Goal: Check status: Check status

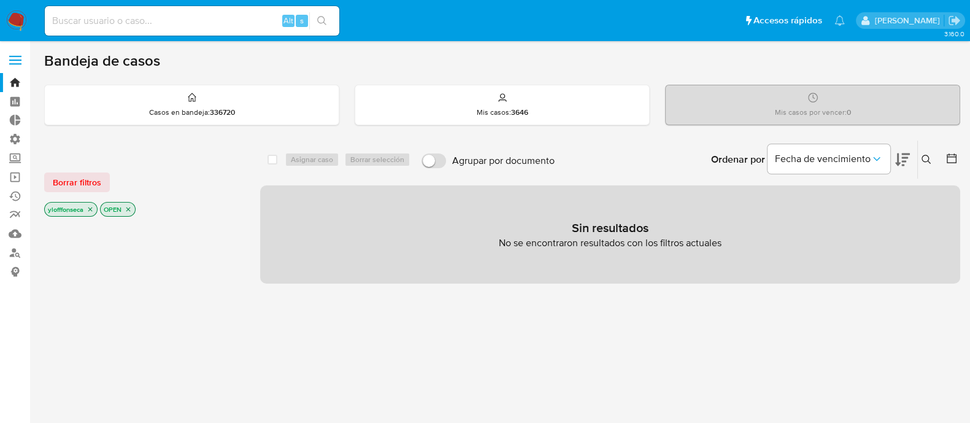
click at [182, 26] on input at bounding box center [192, 21] width 294 height 16
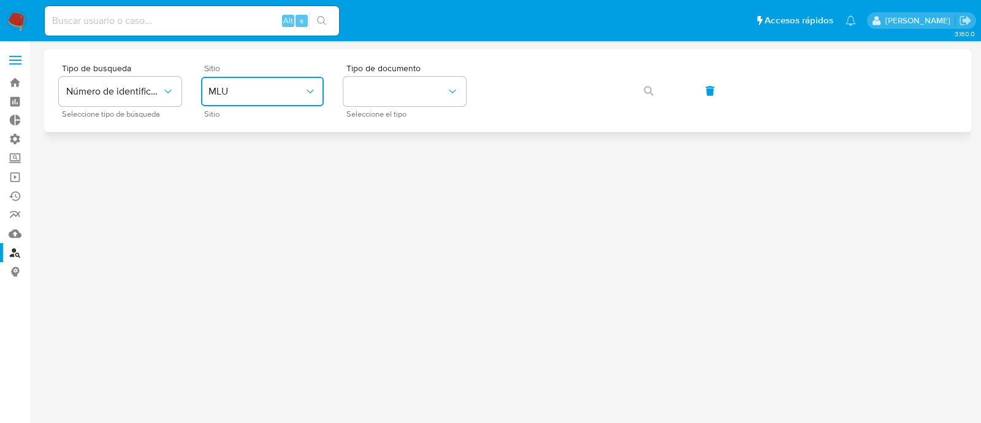
click at [239, 105] on button "MLU" at bounding box center [262, 91] width 123 height 29
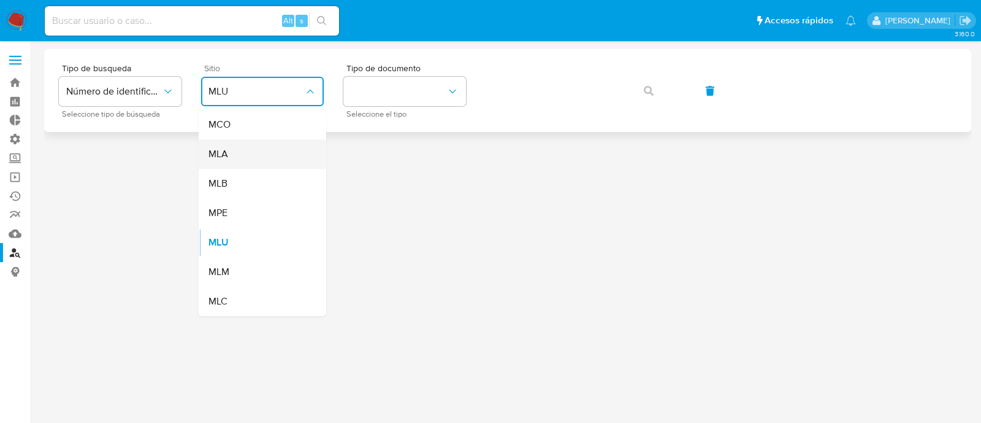
click at [261, 153] on div "MLA" at bounding box center [259, 153] width 101 height 29
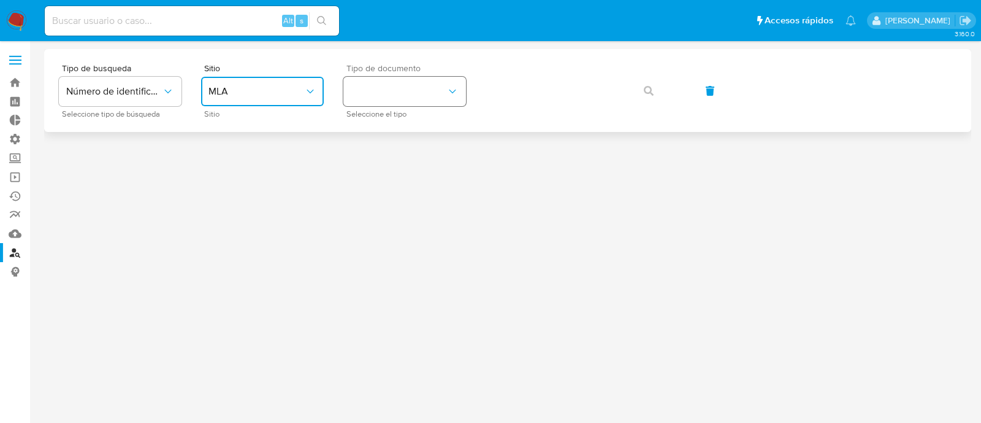
click at [448, 95] on icon "identificationType" at bounding box center [452, 91] width 12 height 12
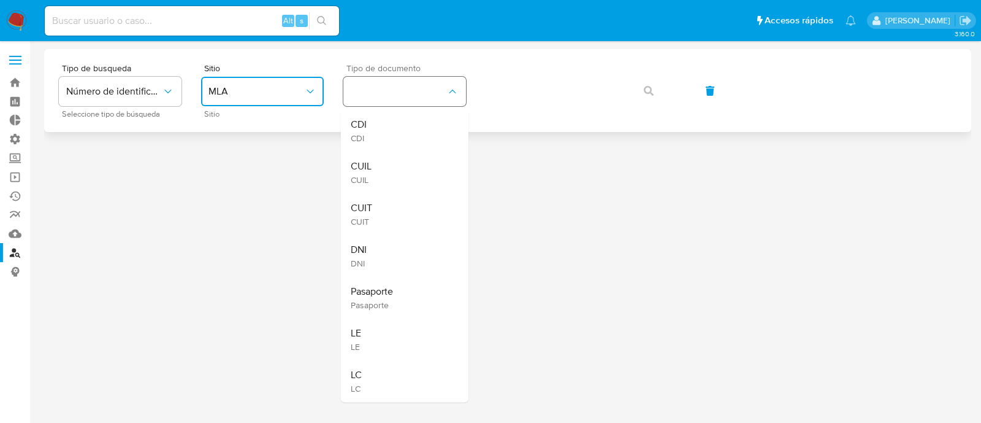
click at [411, 99] on button "identificationType" at bounding box center [404, 91] width 123 height 29
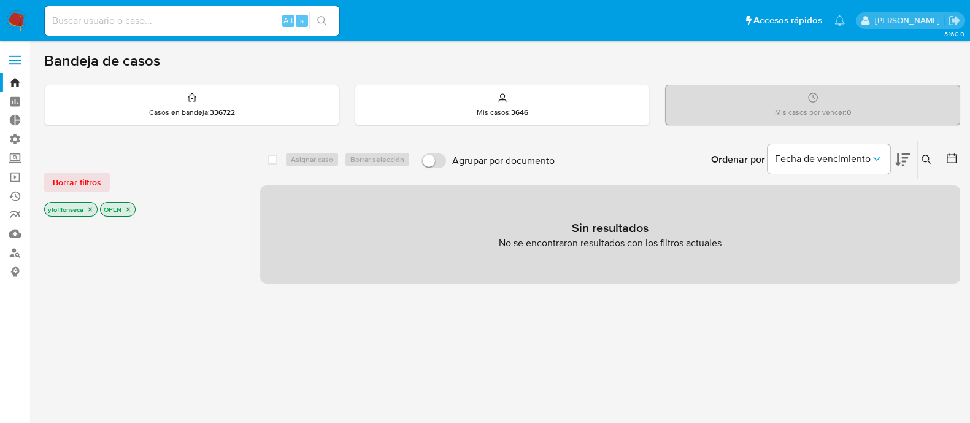
click at [498, 274] on div "Sin resultados No se encontraron resultados con los filtros actuales" at bounding box center [610, 234] width 700 height 98
click at [509, 242] on p "No se encontraron resultados con los filtros actuales" at bounding box center [610, 242] width 223 height 13
click at [545, 306] on div "select-all-cases-checkbox Asignar caso Borrar selección Agrupar por documento O…" at bounding box center [610, 417] width 700 height 555
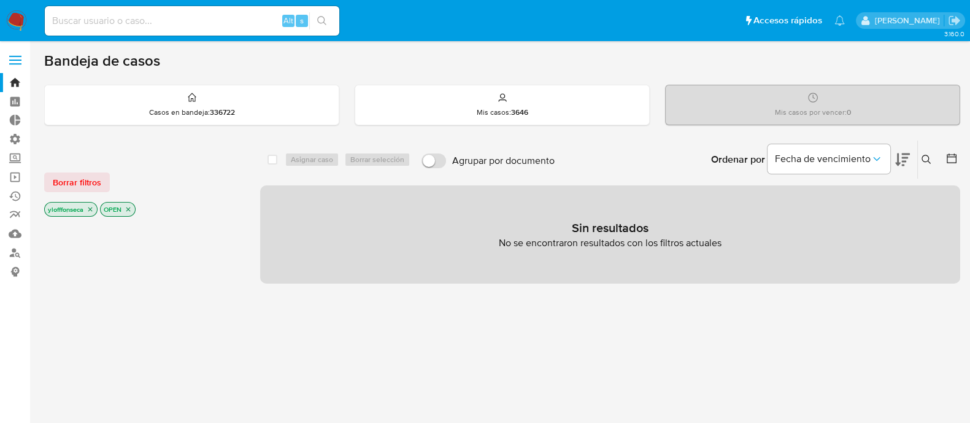
click at [581, 247] on p "No se encontraron resultados con los filtros actuales" at bounding box center [610, 242] width 223 height 13
click at [607, 317] on div "select-all-cases-checkbox Asignar caso Borrar selección Agrupar por documento O…" at bounding box center [610, 417] width 700 height 555
click at [409, 400] on div "select-all-cases-checkbox Asignar caso Borrar selección Agrupar por documento O…" at bounding box center [610, 417] width 700 height 555
click at [20, 256] on link "Buscador de personas" at bounding box center [73, 252] width 146 height 19
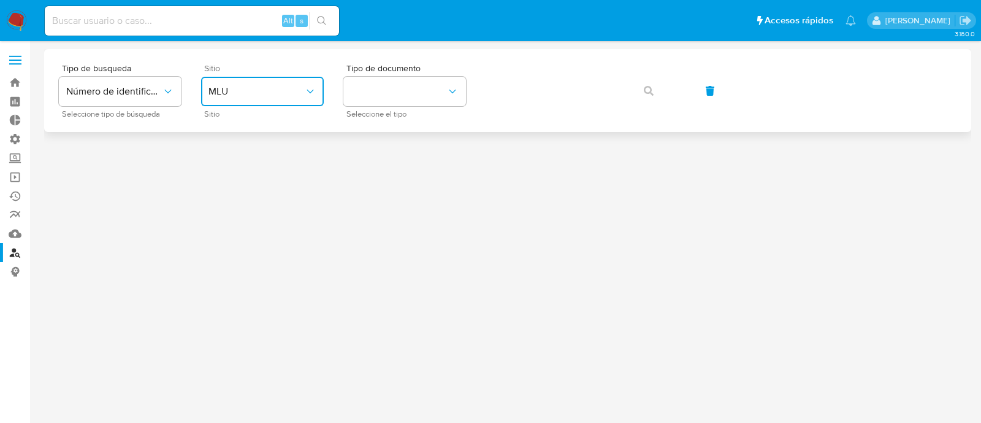
click at [291, 91] on span "MLU" at bounding box center [257, 91] width 96 height 12
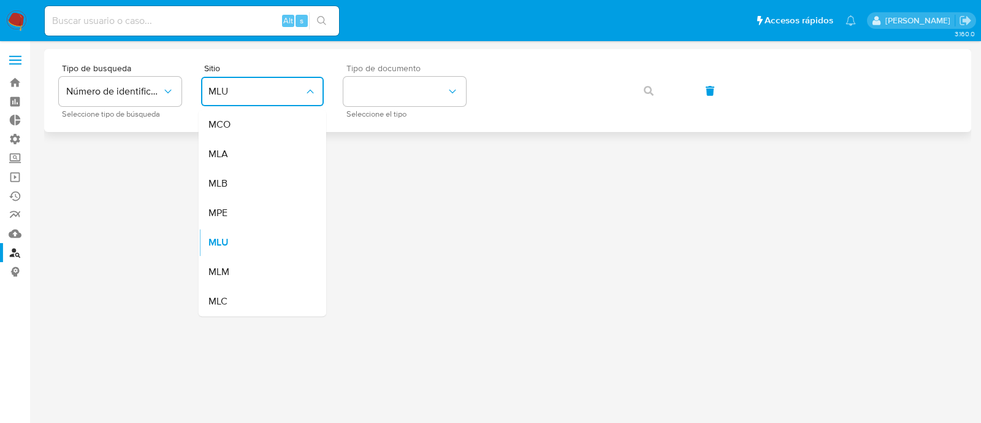
drag, startPoint x: 274, startPoint y: 156, endPoint x: 387, endPoint y: 115, distance: 120.7
click at [274, 155] on div "MLA" at bounding box center [259, 153] width 101 height 29
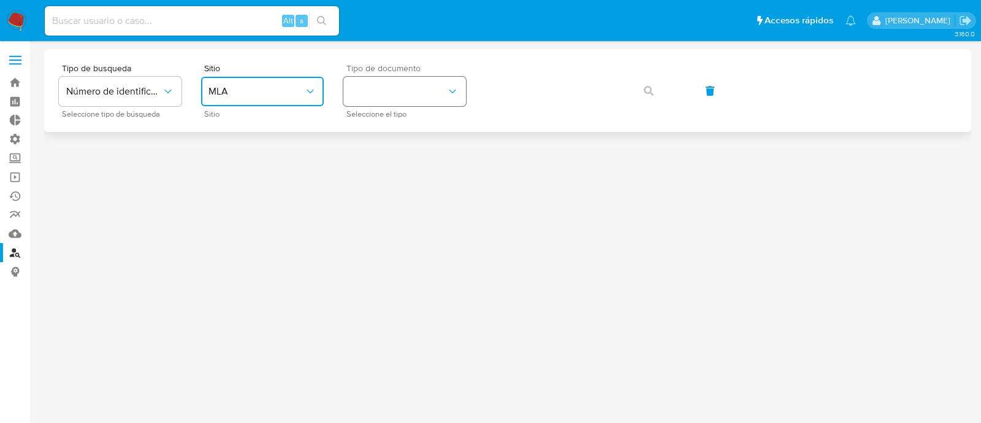
click at [412, 87] on button "identificationType" at bounding box center [404, 91] width 123 height 29
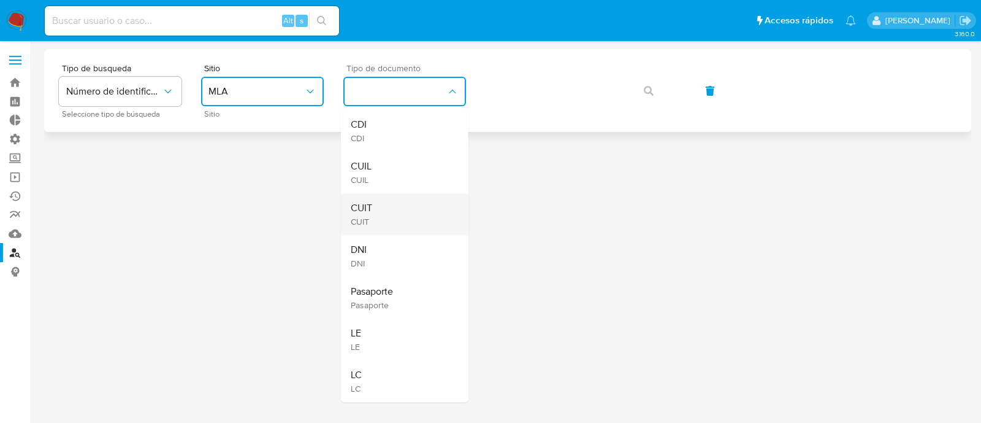
click at [412, 193] on div "CUIT CUIT" at bounding box center [401, 214] width 101 height 42
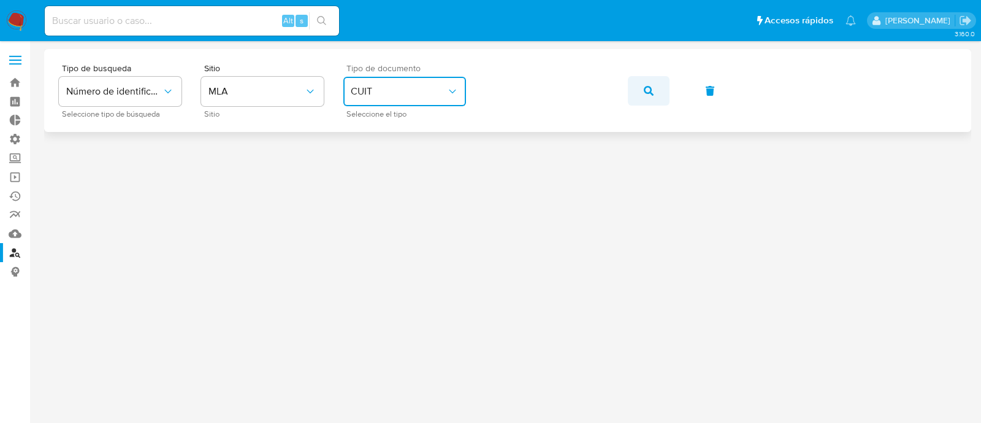
click at [646, 96] on span "button" at bounding box center [649, 90] width 10 height 27
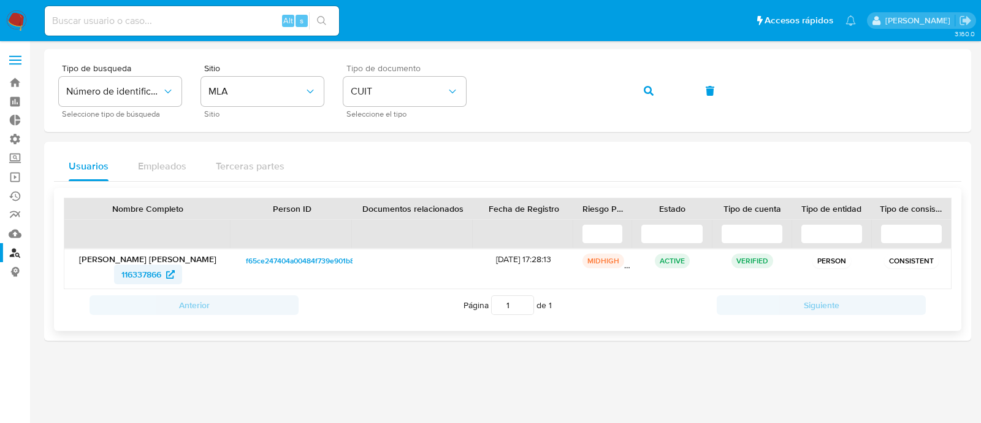
click at [129, 272] on span "116337866" at bounding box center [141, 274] width 40 height 20
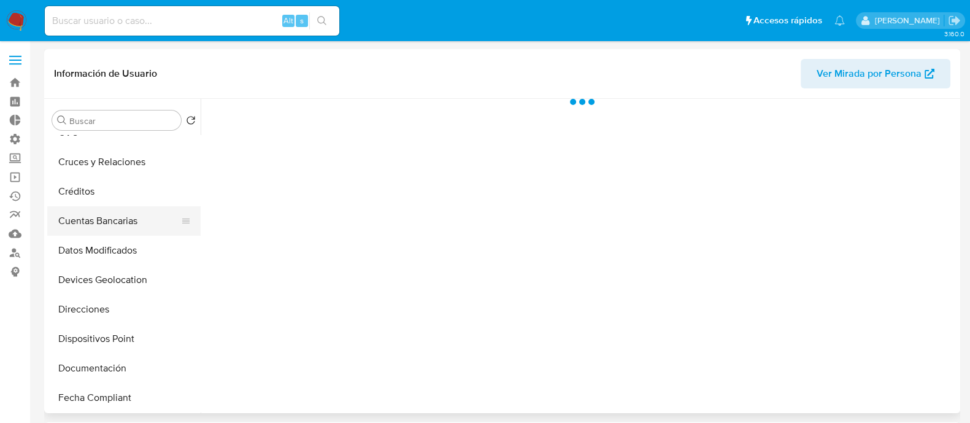
select select "10"
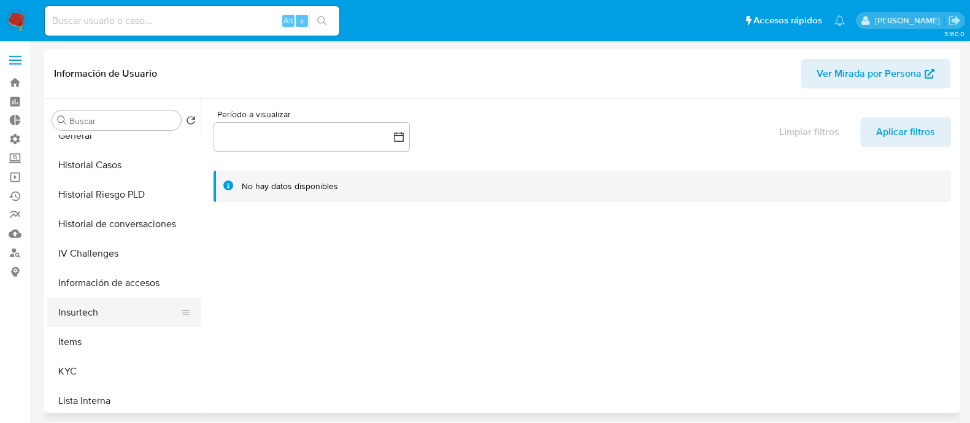
scroll to position [383, 0]
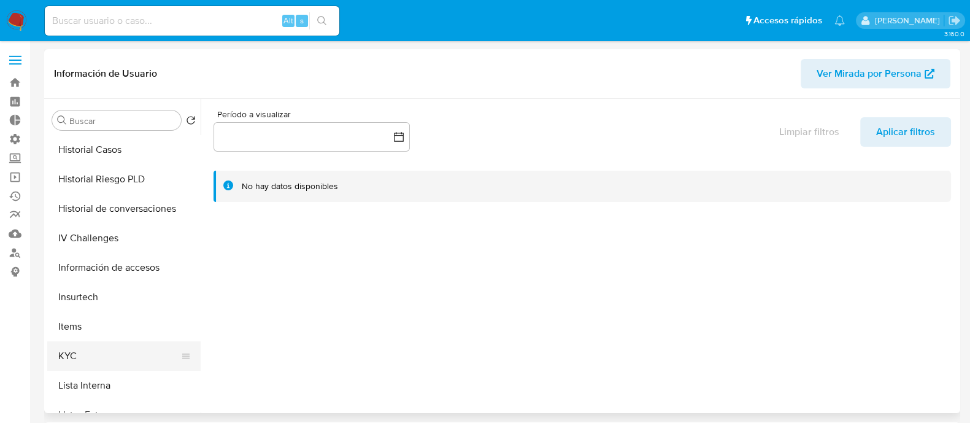
click at [112, 368] on button "KYC" at bounding box center [119, 355] width 144 height 29
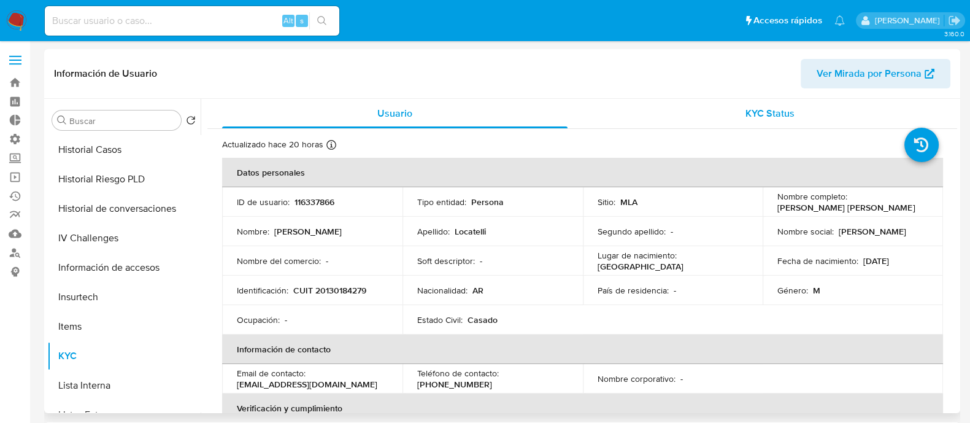
click at [776, 107] on span "KYC Status" at bounding box center [769, 113] width 49 height 14
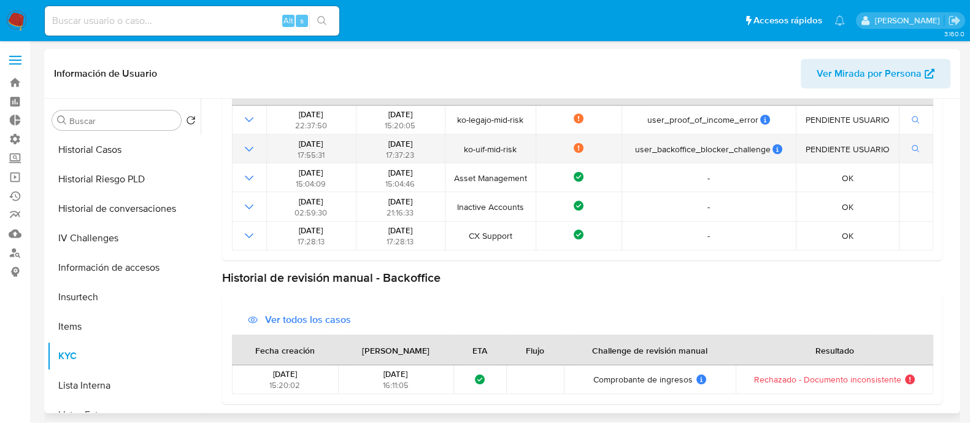
scroll to position [0, 0]
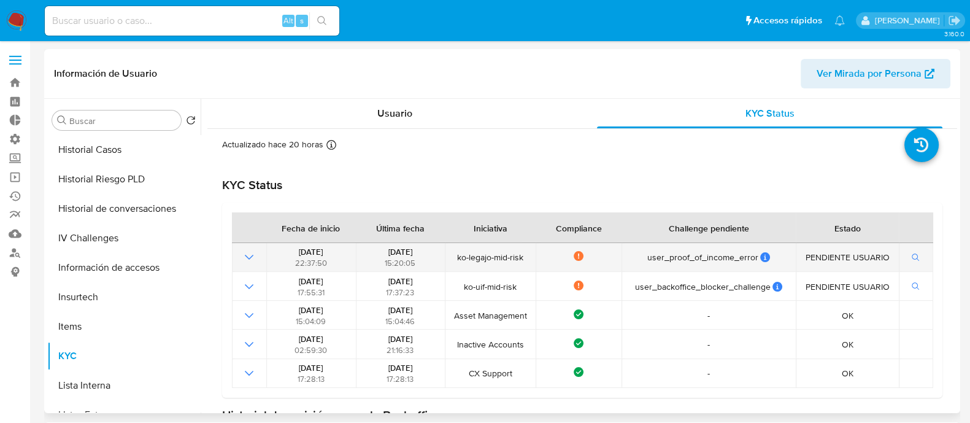
click at [245, 251] on icon "Mostrar operación" at bounding box center [249, 257] width 15 height 15
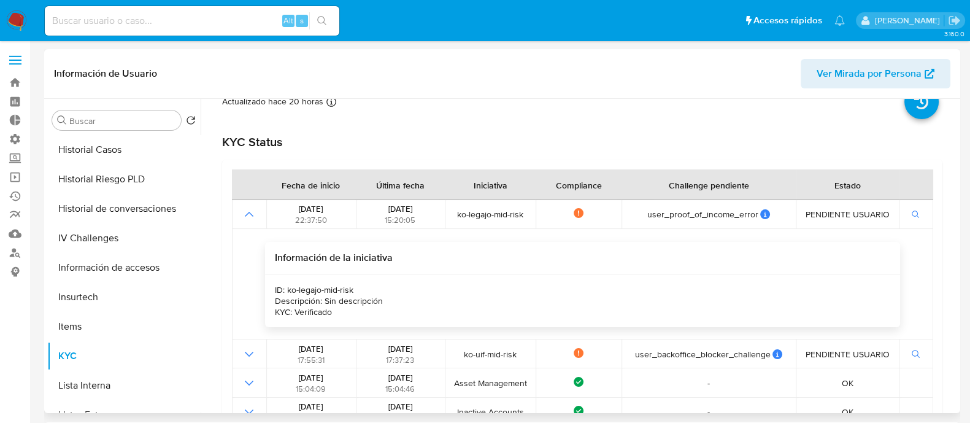
scroll to position [76, 0]
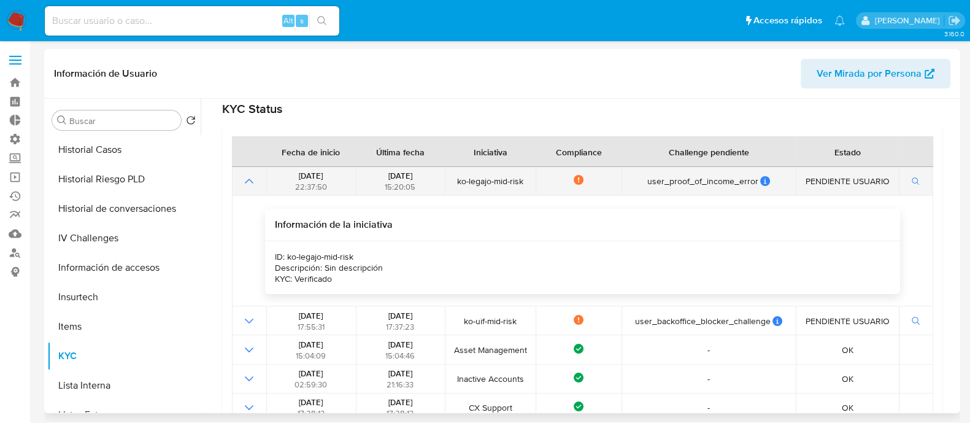
click at [248, 174] on icon "Mostrar operación" at bounding box center [249, 181] width 15 height 15
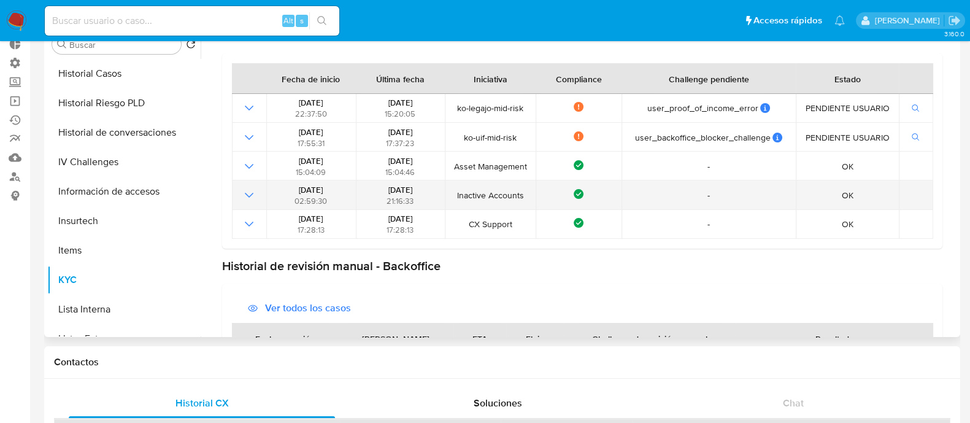
scroll to position [0, 0]
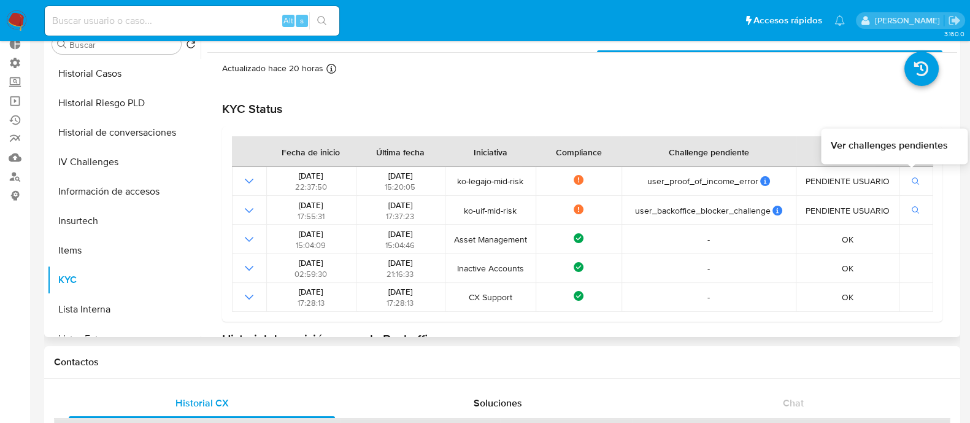
drag, startPoint x: 258, startPoint y: 179, endPoint x: 940, endPoint y: 188, distance: 682.0
click at [940, 188] on div "Actualizado hace 20 horas Creado: 13/03/2020 03:32:21 Actualizado: 21/09/2025 1…" at bounding box center [581, 264] width 749 height 422
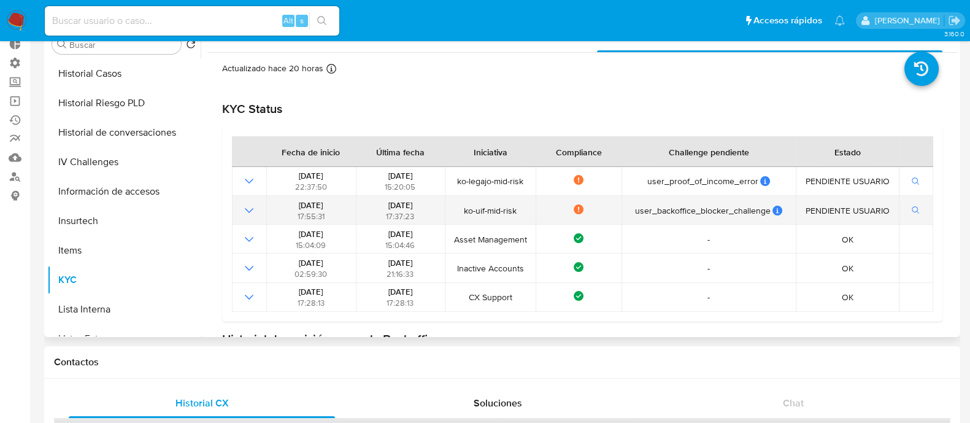
click at [562, 196] on td "Not compliance" at bounding box center [578, 210] width 86 height 29
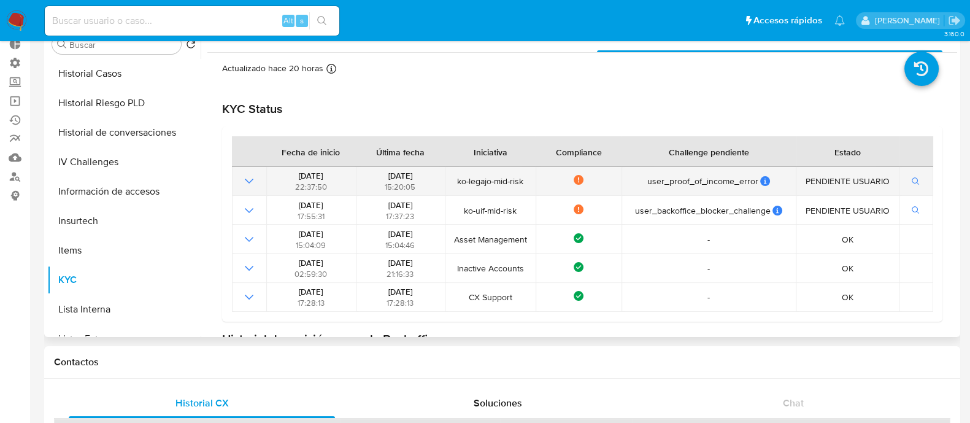
drag, startPoint x: 418, startPoint y: 182, endPoint x: 611, endPoint y: 173, distance: 193.4
click at [611, 173] on tr "03/09/2025 22:37:50 21/09/2025 15:20:05 ko-legajo-mid-risk Not compliance user_…" at bounding box center [582, 181] width 701 height 29
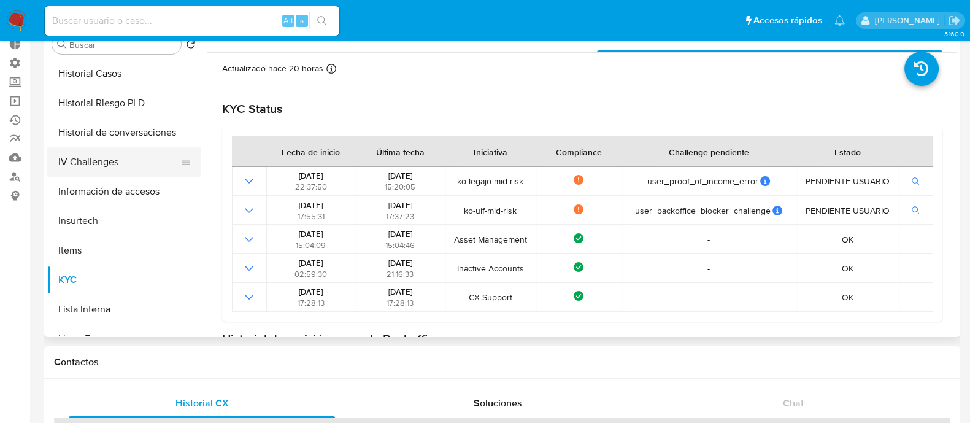
scroll to position [306, 0]
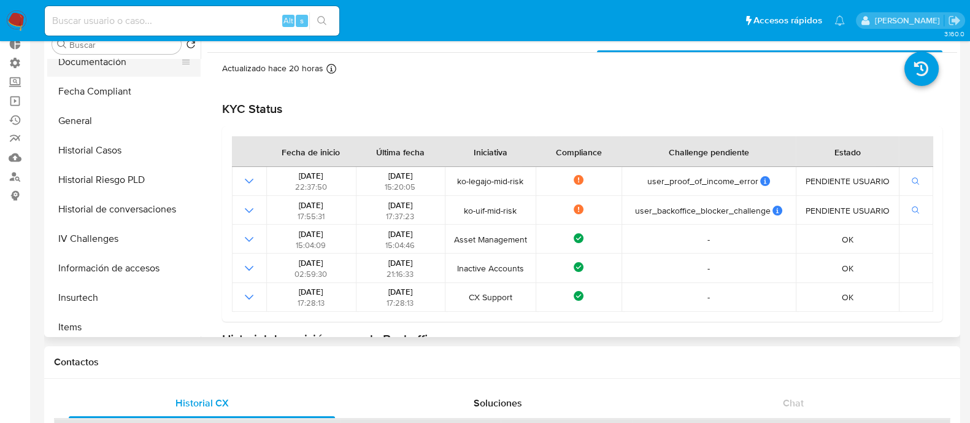
click at [99, 66] on button "Documentación" at bounding box center [119, 61] width 144 height 29
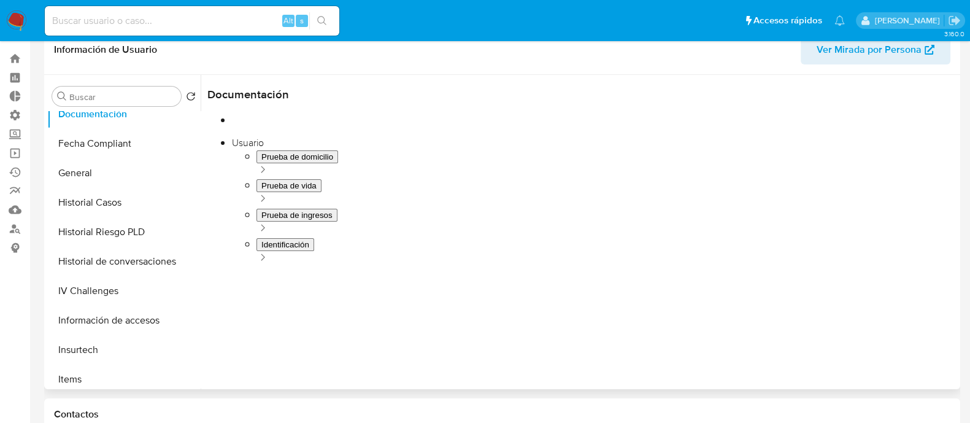
scroll to position [0, 0]
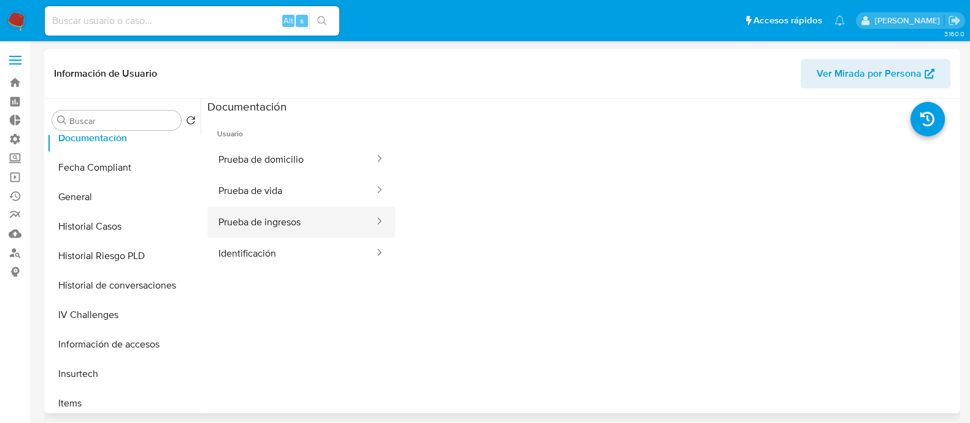
click at [267, 215] on button "Prueba de ingresos" at bounding box center [291, 221] width 168 height 31
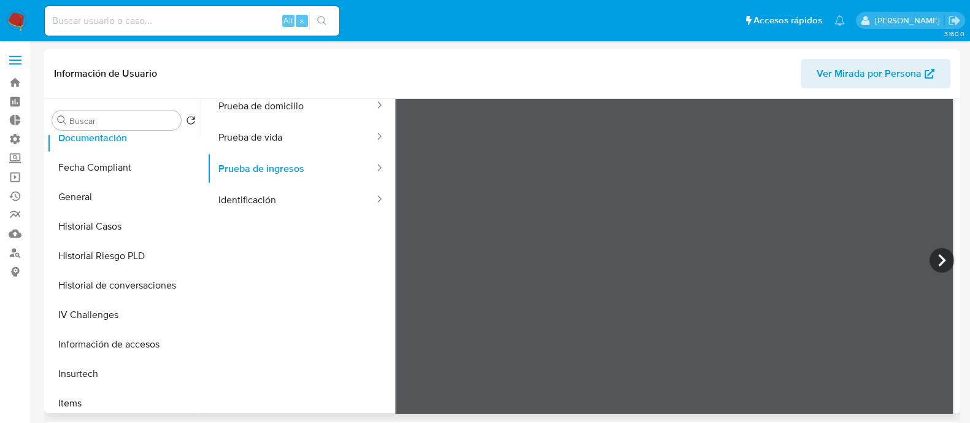
scroll to position [30, 0]
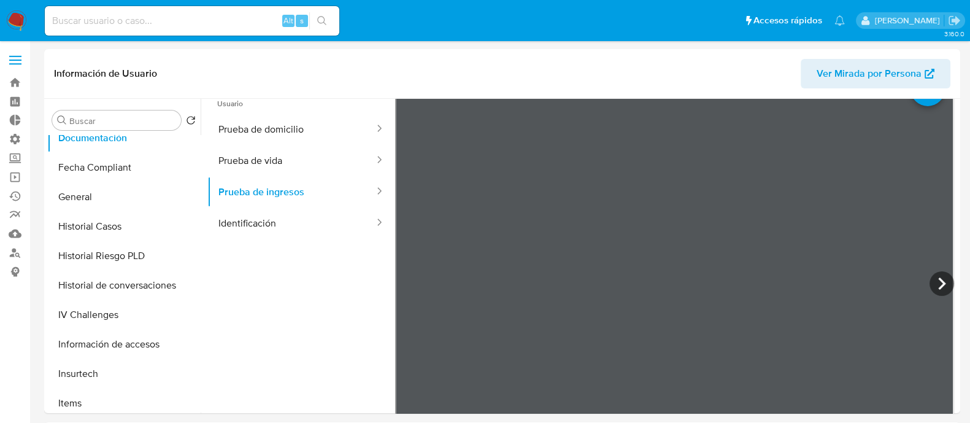
click at [17, 21] on img at bounding box center [16, 20] width 21 height 21
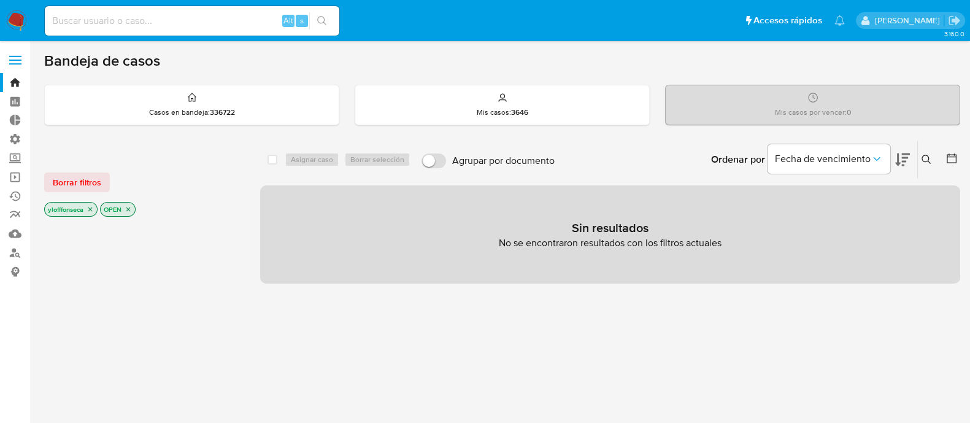
click at [472, 289] on div "select-all-cases-checkbox Asignar caso Borrar selección Agrupar por documento O…" at bounding box center [610, 417] width 700 height 555
